Goal: Transaction & Acquisition: Purchase product/service

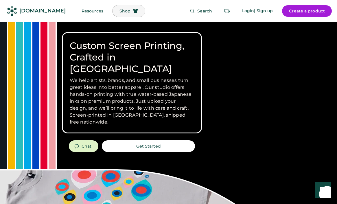
click at [120, 12] on span "Shop" at bounding box center [125, 11] width 11 height 4
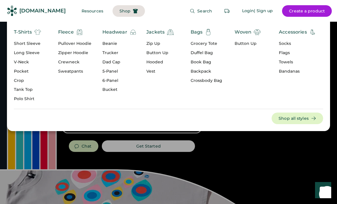
click at [23, 44] on div "Short Sleeve" at bounding box center [27, 44] width 27 height 6
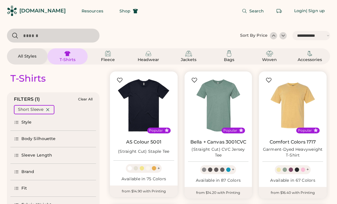
select select "*****"
select select "*"
click at [25, 122] on div "Style" at bounding box center [26, 123] width 10 height 6
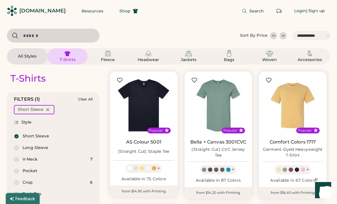
scroll to position [128, 0]
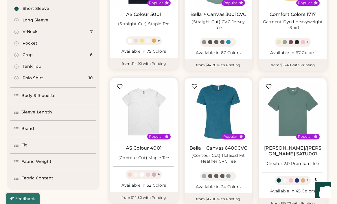
select select "*****"
select select "*"
click at [36, 114] on div "Sleeve Length" at bounding box center [53, 112] width 86 height 16
click at [27, 109] on div "Sleeve Length" at bounding box center [36, 112] width 31 height 6
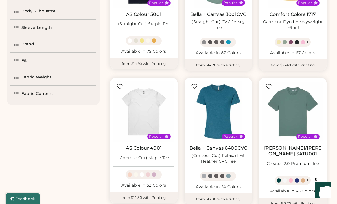
scroll to position [63, 0]
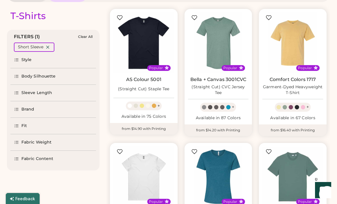
click at [27, 108] on div "Brand" at bounding box center [27, 110] width 13 height 6
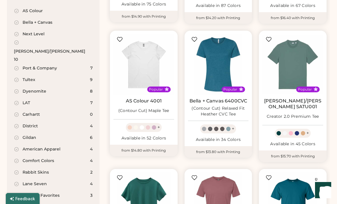
scroll to position [181, 0]
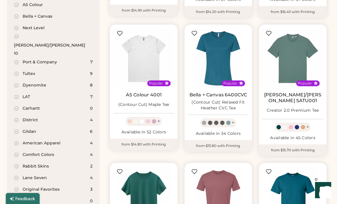
click at [23, 129] on div "Gildan" at bounding box center [30, 132] width 14 height 6
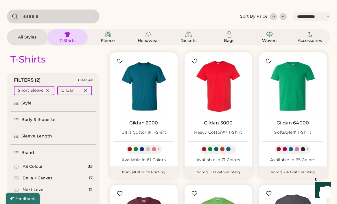
scroll to position [21, 0]
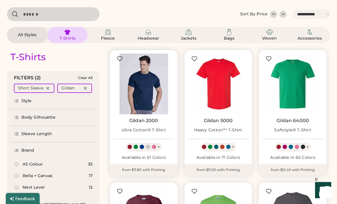
click at [158, 76] on img at bounding box center [144, 84] width 61 height 61
